Goal: Learn about a topic

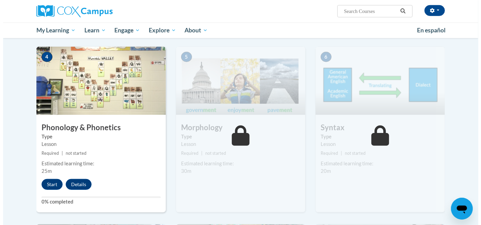
scroll to position [363, 0]
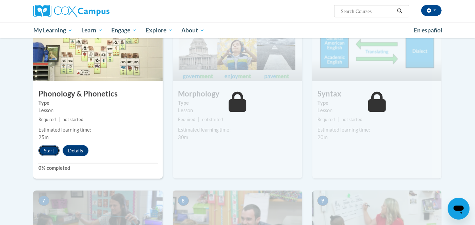
click at [45, 148] on button "Start" at bounding box center [48, 150] width 21 height 11
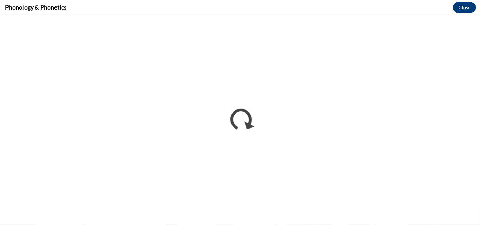
scroll to position [0, 0]
